Goal: Transaction & Acquisition: Purchase product/service

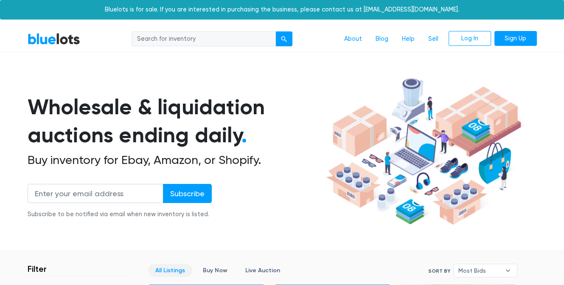
click at [227, 47] on input "search" at bounding box center [204, 38] width 144 height 15
type input "shoes"
click at [275, 31] on button "submit" at bounding box center [283, 38] width 17 height 15
click at [208, 47] on input "search" at bounding box center [204, 38] width 144 height 15
type input "shoes"
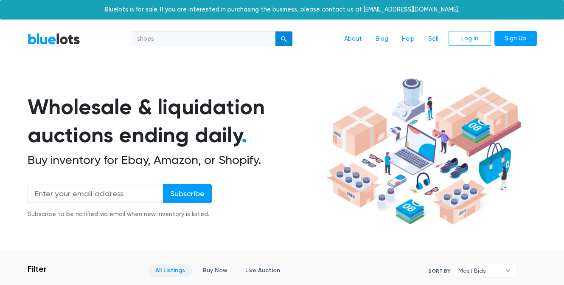
click at [275, 47] on button "submit" at bounding box center [283, 38] width 17 height 15
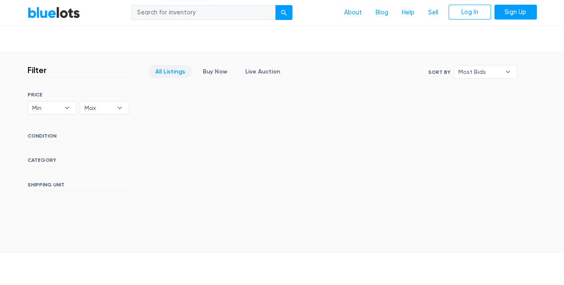
scroll to position [151, 0]
